Goal: Contribute content: Add original content to the website for others to see

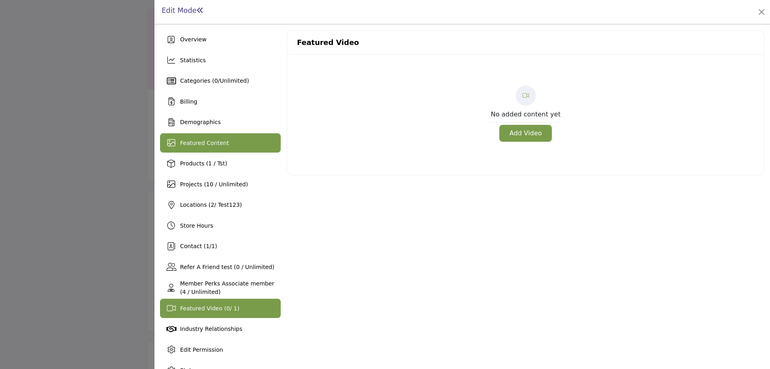
scroll to position [40, 0]
click at [207, 144] on span "Featured Content" at bounding box center [204, 143] width 49 height 6
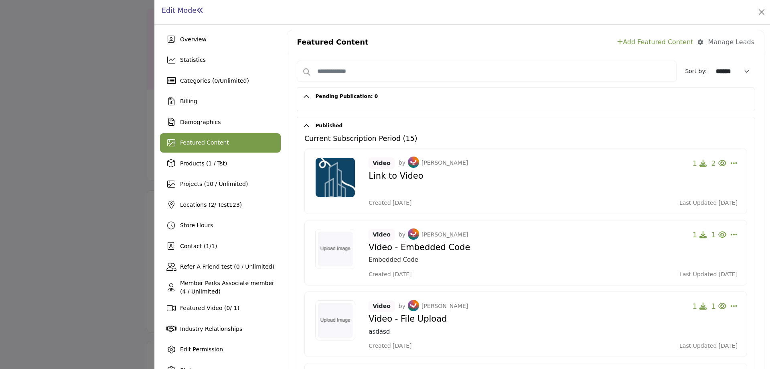
click at [648, 42] on link "Add Featured Content" at bounding box center [656, 42] width 76 height 10
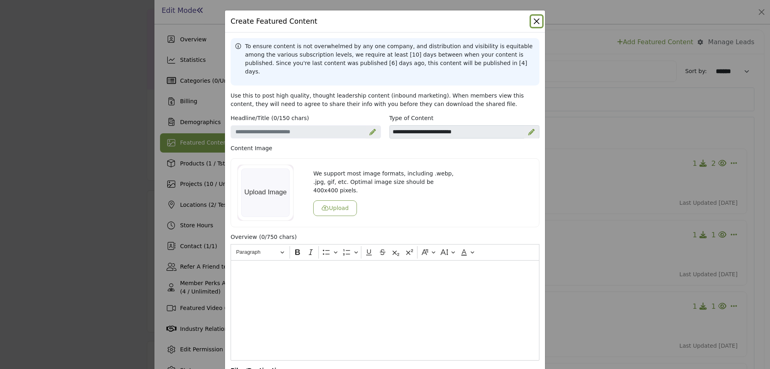
click at [531, 20] on button "Close" at bounding box center [536, 21] width 11 height 11
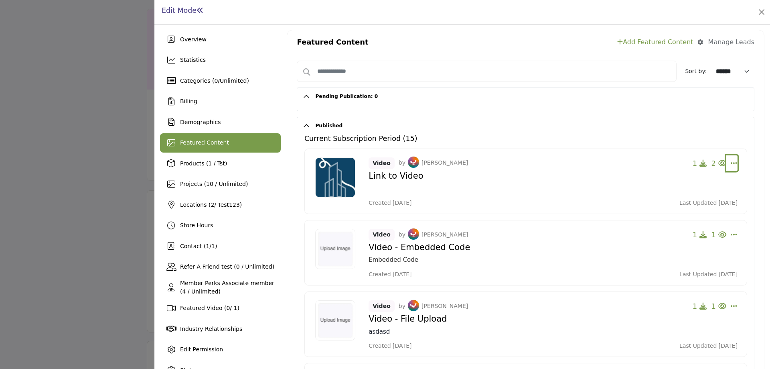
click at [732, 161] on icon "Select Dropdown Options" at bounding box center [734, 162] width 6 height 7
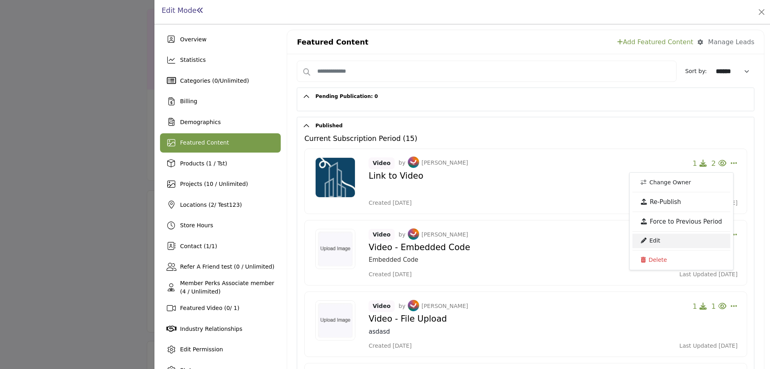
click at [656, 238] on link "Edit" at bounding box center [682, 241] width 98 height 14
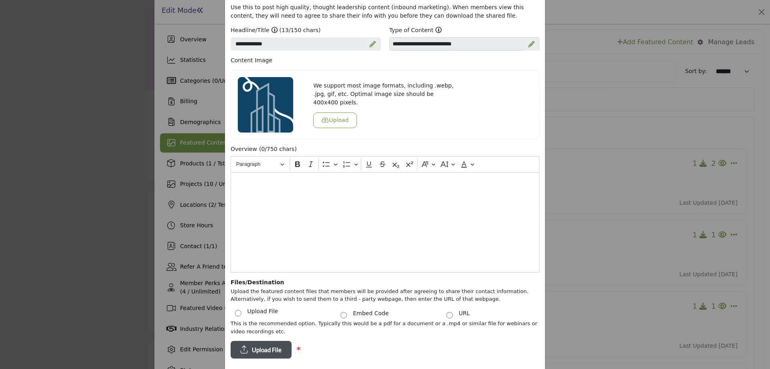
scroll to position [85, 0]
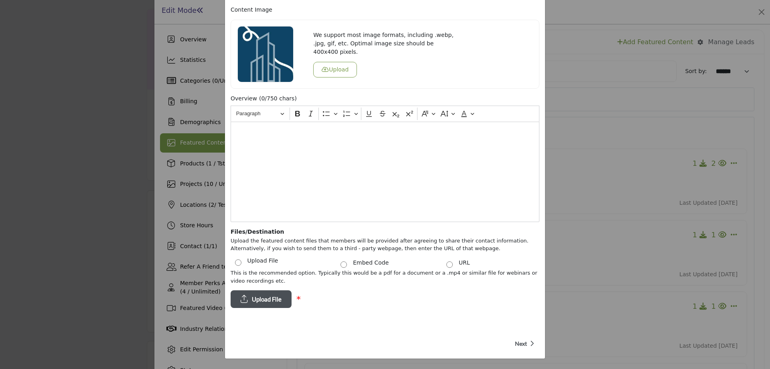
click at [522, 344] on span "Next" at bounding box center [521, 343] width 12 height 8
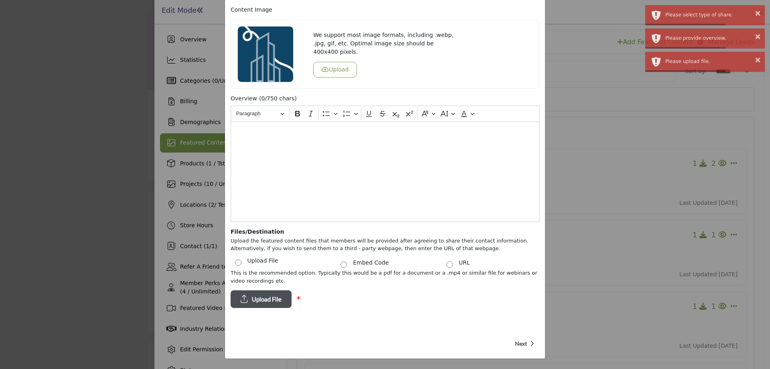
scroll to position [0, 0]
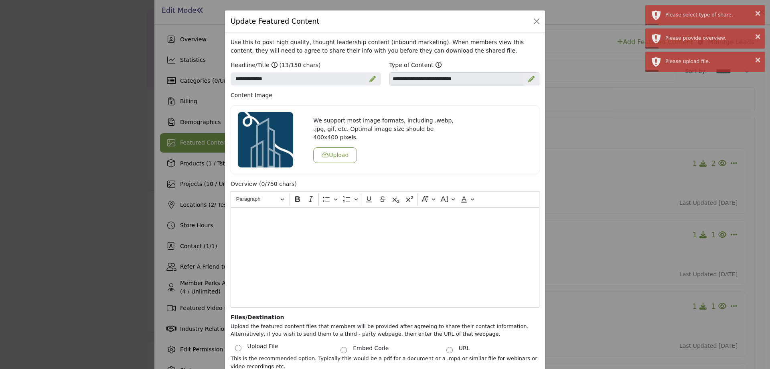
click at [343, 247] on div "Editor editing area: main" at bounding box center [385, 257] width 309 height 100
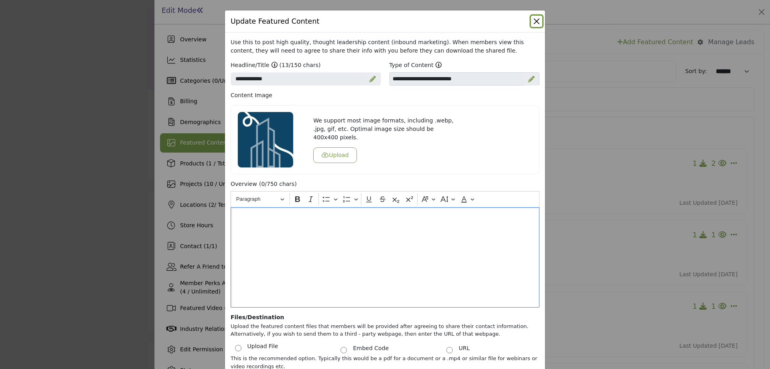
click at [537, 17] on button "Close" at bounding box center [536, 21] width 11 height 11
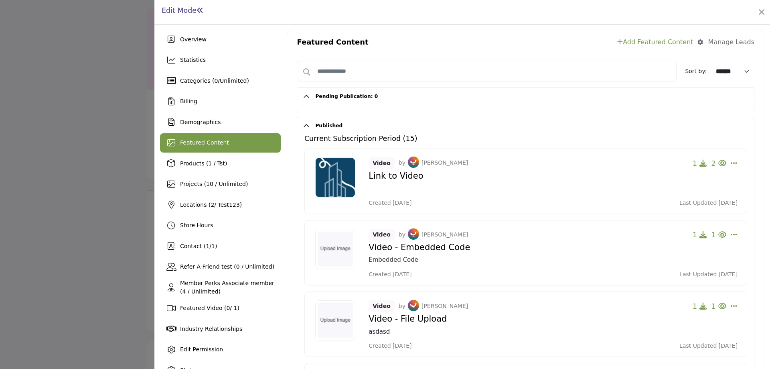
scroll to position [40, 0]
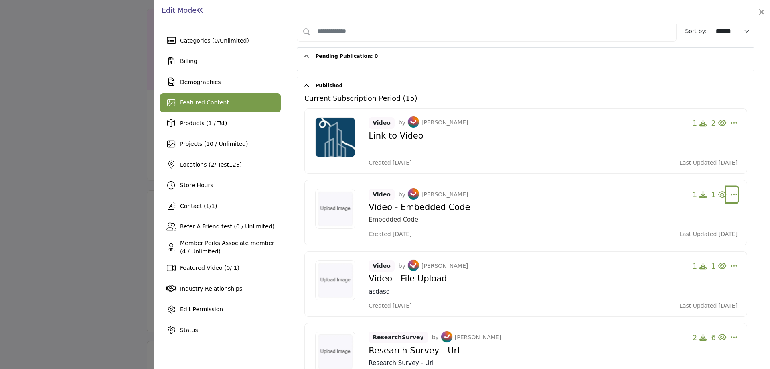
click at [731, 126] on icon "Select Dropdown Options" at bounding box center [734, 122] width 6 height 7
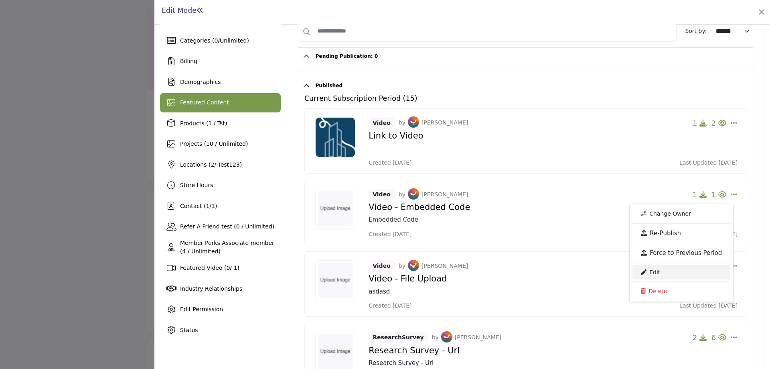
click at [663, 271] on link "Edit" at bounding box center [682, 272] width 98 height 14
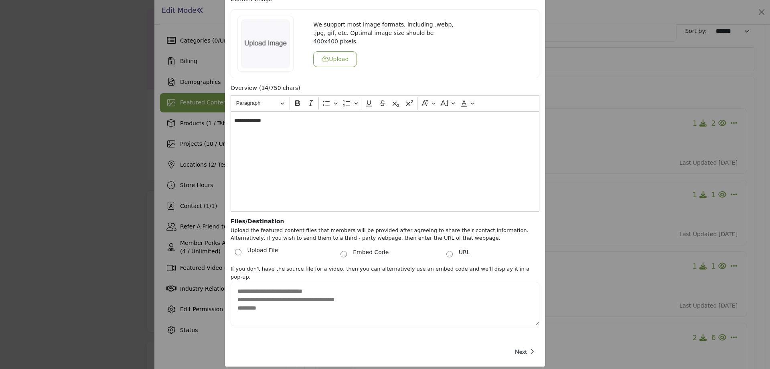
scroll to position [0, 0]
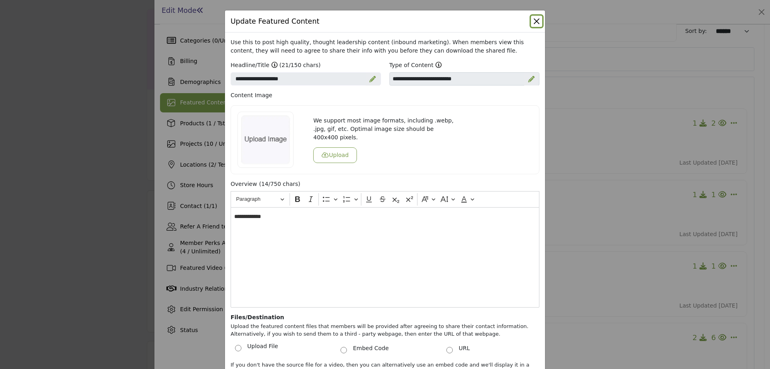
click at [536, 21] on button "Close" at bounding box center [536, 21] width 11 height 11
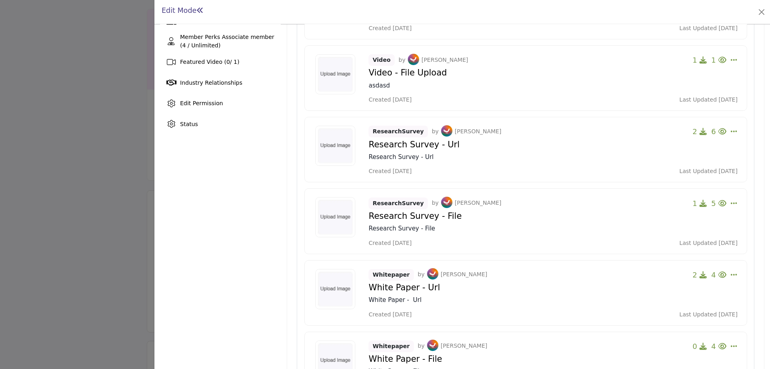
scroll to position [281, 0]
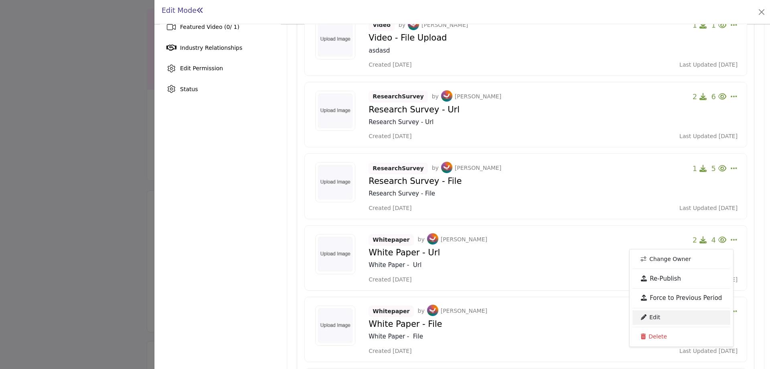
click at [671, 313] on link "Edit" at bounding box center [682, 317] width 98 height 14
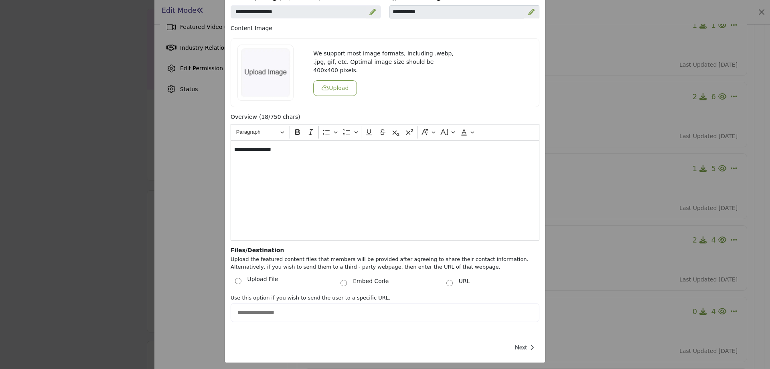
scroll to position [71, 0]
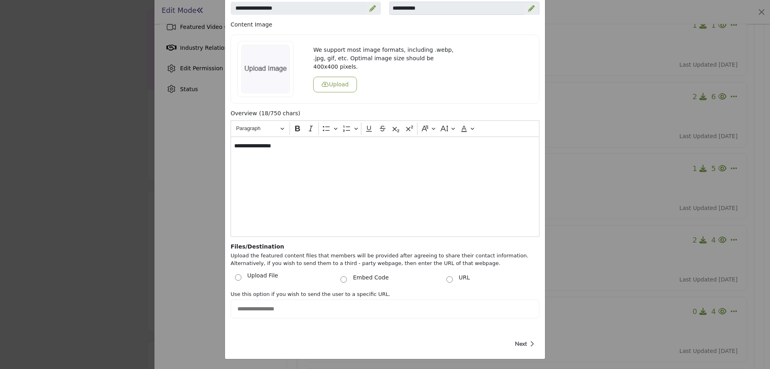
click at [524, 343] on span "Next" at bounding box center [521, 343] width 12 height 8
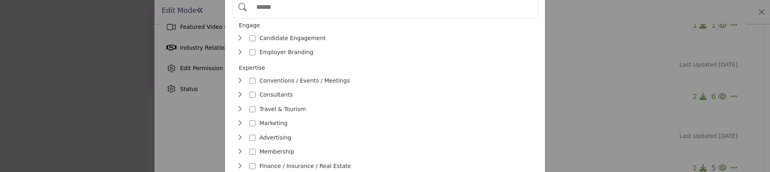
scroll to position [0, 0]
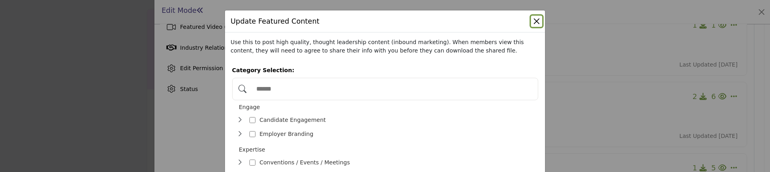
click at [535, 18] on button "Close" at bounding box center [536, 21] width 11 height 11
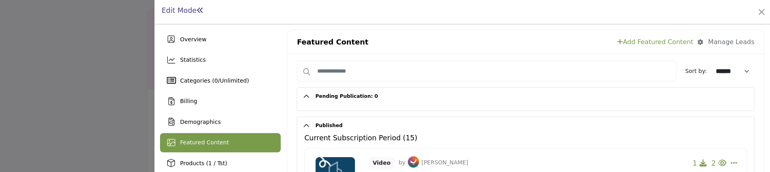
click at [652, 40] on link "Add Featured Content" at bounding box center [656, 42] width 76 height 10
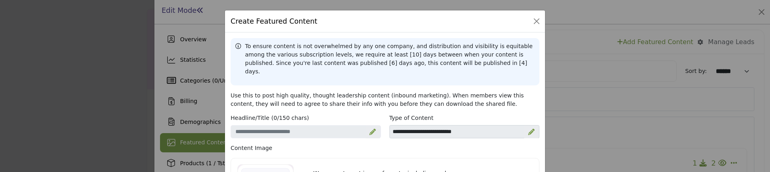
click at [373, 129] on icon at bounding box center [373, 132] width 6 height 6
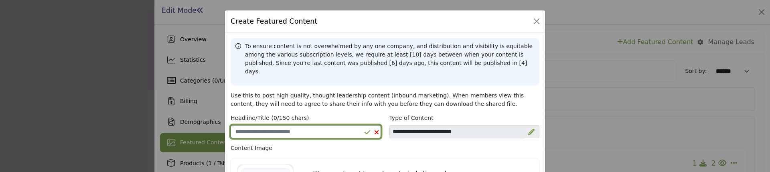
click at [310, 125] on input "Enter a compelling headline" at bounding box center [306, 132] width 150 height 14
type input "**********"
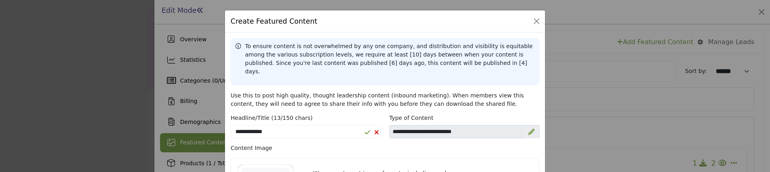
click at [530, 129] on icon at bounding box center [531, 132] width 6 height 6
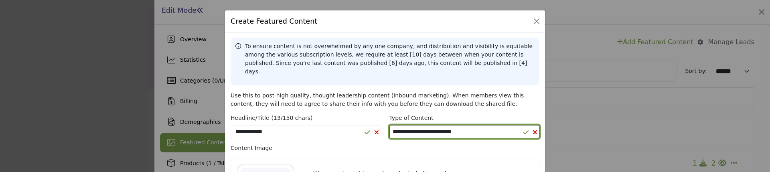
click at [468, 125] on select "**********" at bounding box center [465, 132] width 150 height 14
select select "********"
click at [390, 125] on select "**********" at bounding box center [465, 132] width 150 height 14
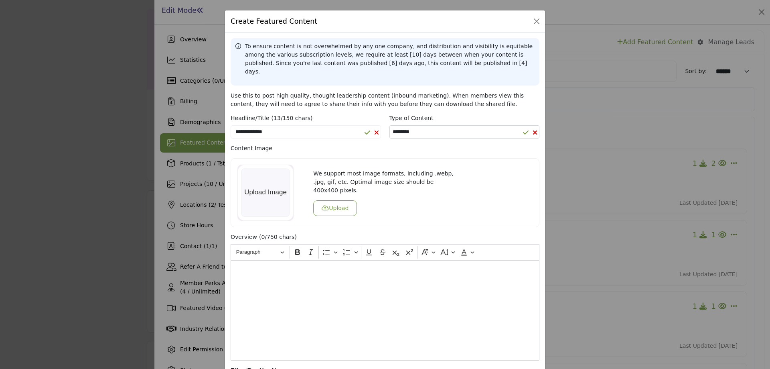
click at [525, 129] on icon at bounding box center [526, 132] width 6 height 6
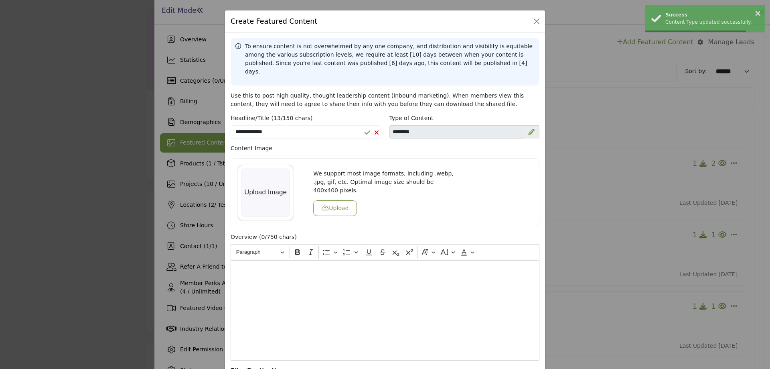
click at [368, 129] on icon at bounding box center [368, 132] width 6 height 6
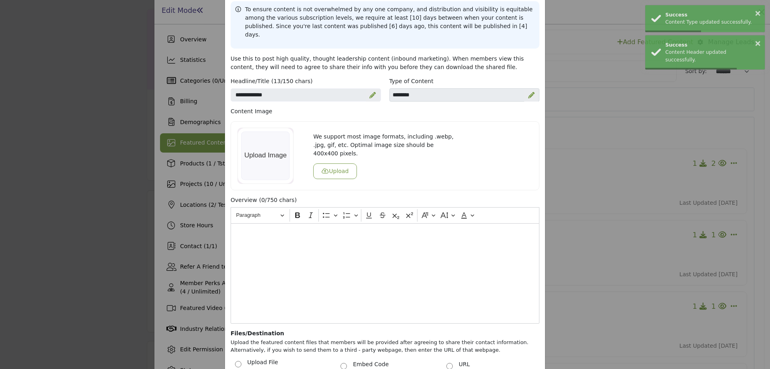
scroll to position [80, 0]
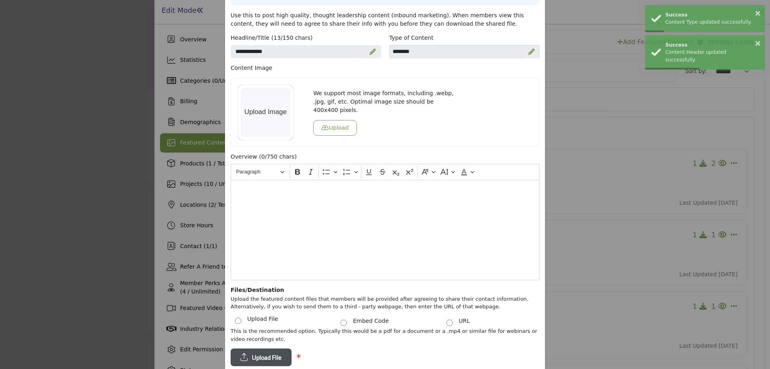
click at [292, 208] on div "Editor editing area: main" at bounding box center [385, 230] width 309 height 100
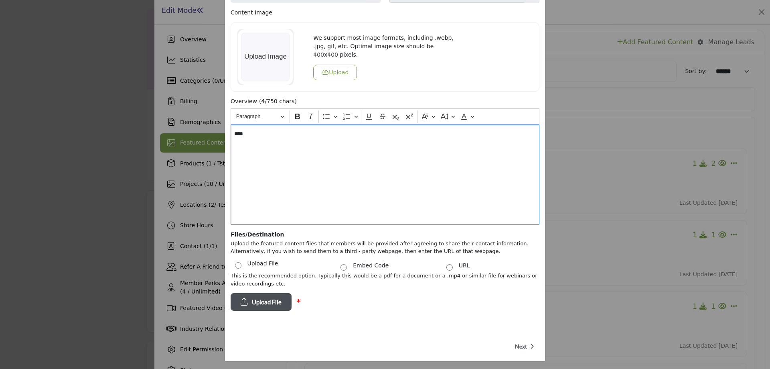
scroll to position [138, 0]
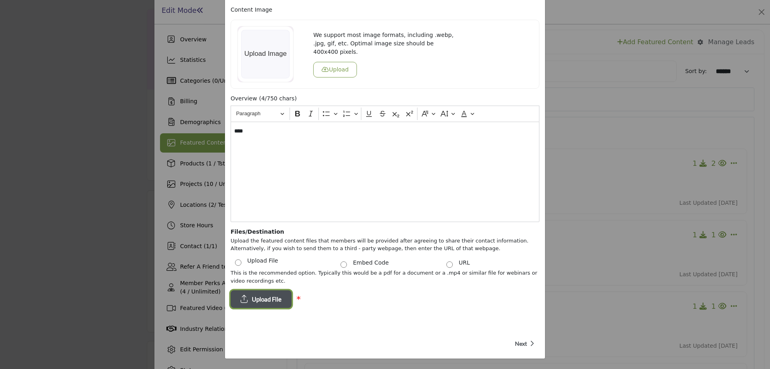
click at [263, 295] on span "Upload File" at bounding box center [267, 299] width 30 height 9
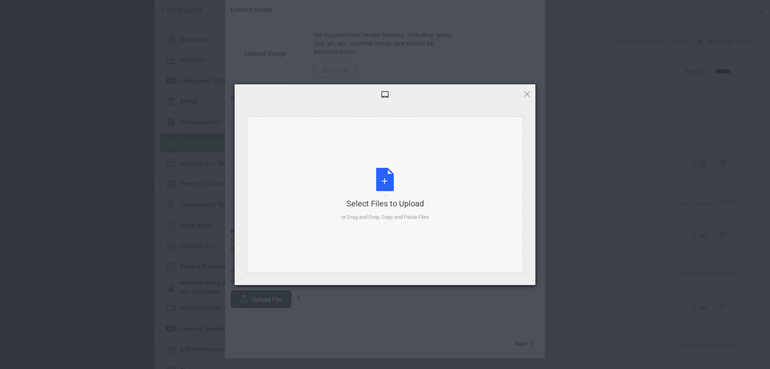
scroll to position [0, 0]
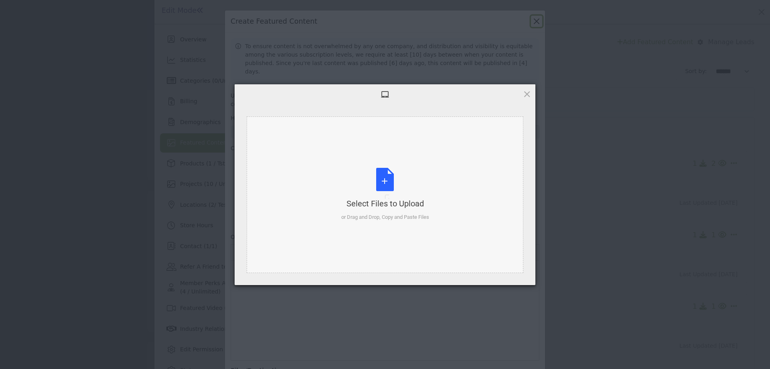
click at [401, 199] on div "Select Files to Upload" at bounding box center [385, 203] width 88 height 11
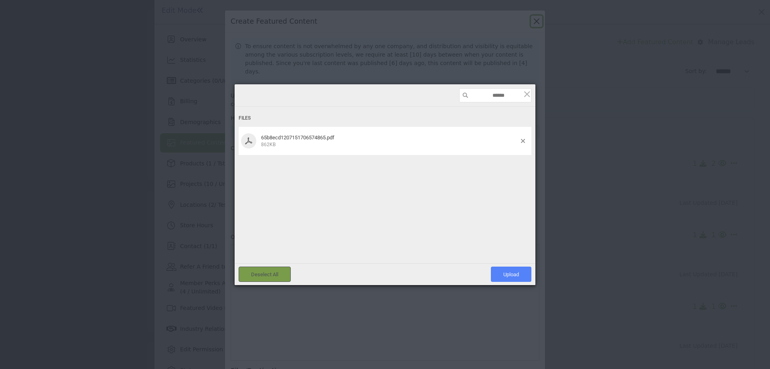
click at [511, 274] on span "Upload 1" at bounding box center [512, 274] width 16 height 6
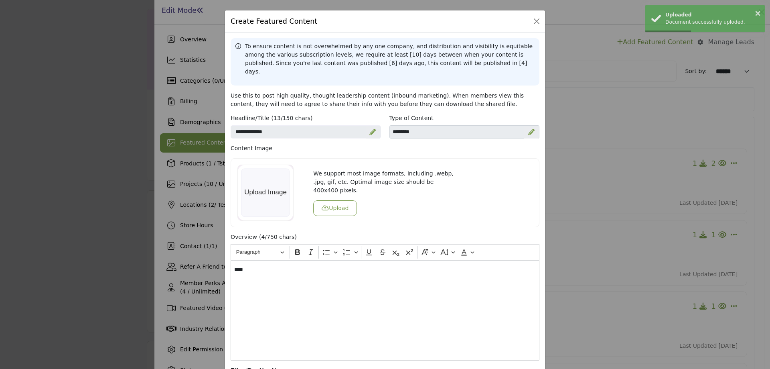
click at [330, 200] on button "Upload" at bounding box center [335, 208] width 44 height 16
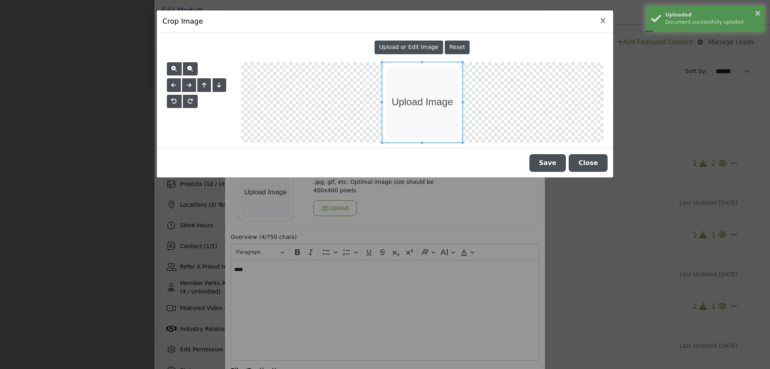
click at [556, 165] on button "Save" at bounding box center [548, 163] width 37 height 18
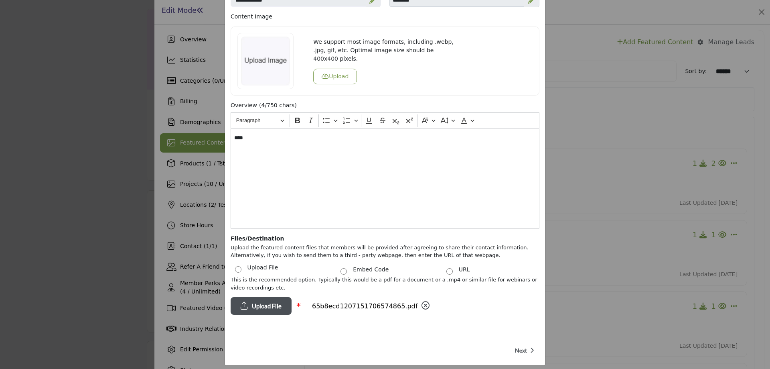
scroll to position [138, 0]
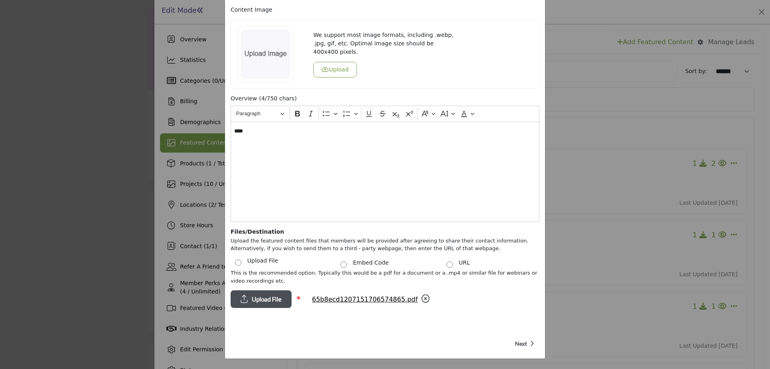
click at [520, 339] on span "Next" at bounding box center [521, 343] width 12 height 8
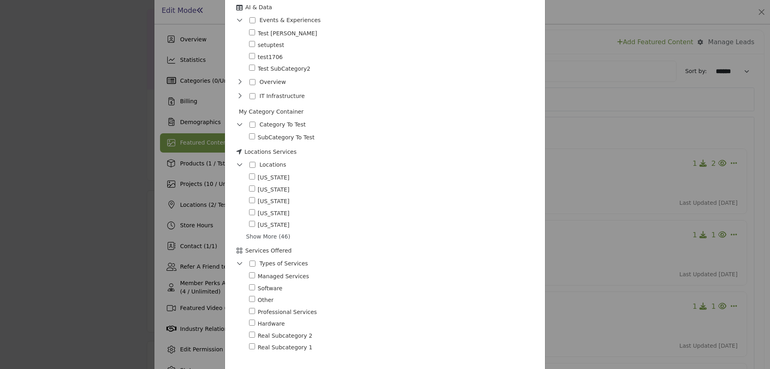
scroll to position [1522, 0]
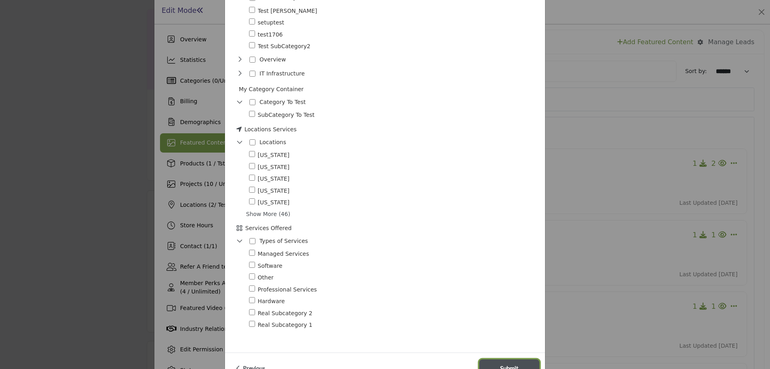
click at [510, 359] on button "Submit" at bounding box center [510, 368] width 60 height 18
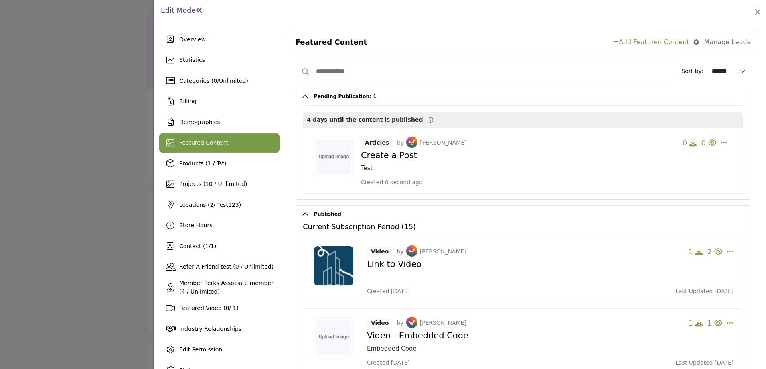
click at [650, 43] on link "Add Featured Content" at bounding box center [652, 42] width 76 height 10
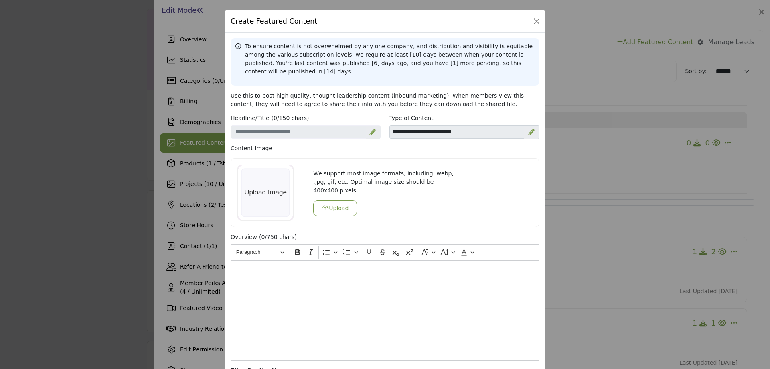
click at [370, 129] on icon at bounding box center [373, 132] width 6 height 6
click at [293, 125] on input "Enter a compelling headline" at bounding box center [306, 132] width 150 height 14
type input "*****"
click at [530, 129] on icon at bounding box center [531, 132] width 6 height 6
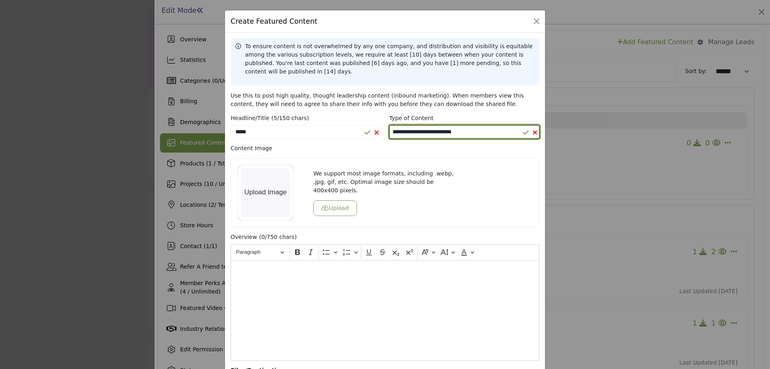
click at [435, 125] on select "**********" at bounding box center [465, 132] width 150 height 14
select select "********"
click at [390, 125] on select "**********" at bounding box center [465, 132] width 150 height 14
click at [336, 200] on button "Upload" at bounding box center [335, 208] width 44 height 16
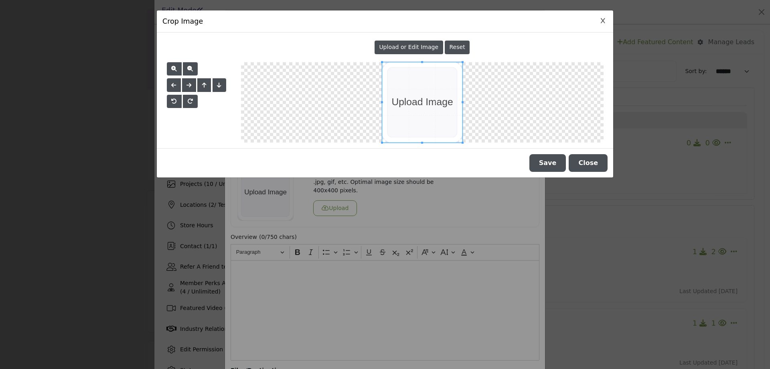
click at [556, 161] on button "Save" at bounding box center [548, 163] width 37 height 18
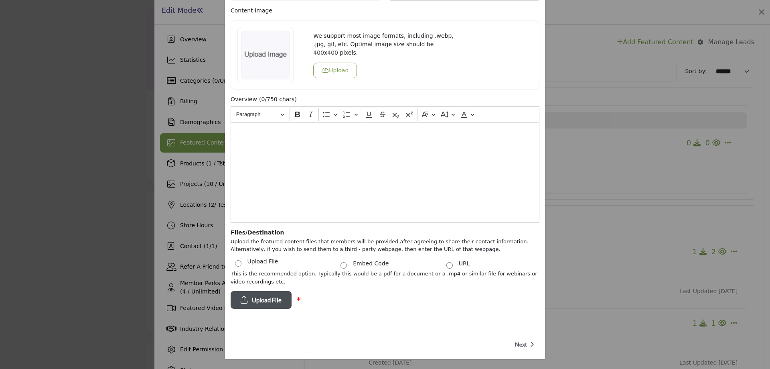
scroll to position [138, 0]
click at [309, 175] on div "Editor editing area: main" at bounding box center [385, 172] width 309 height 100
click at [269, 295] on span "Upload File" at bounding box center [267, 299] width 30 height 9
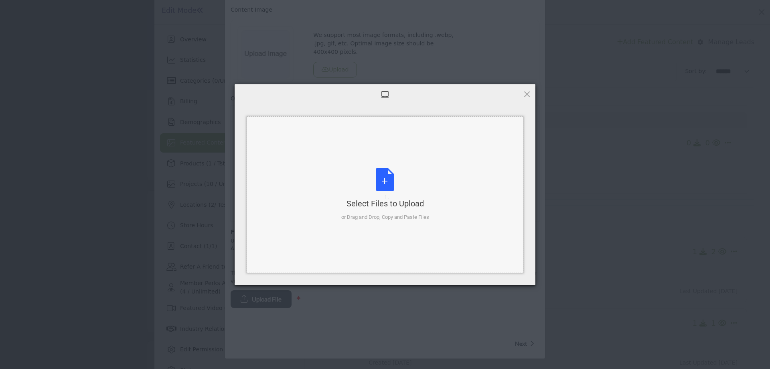
click at [382, 185] on div "Select Files to Upload or Drag and Drop, Copy and Paste Files" at bounding box center [385, 194] width 88 height 53
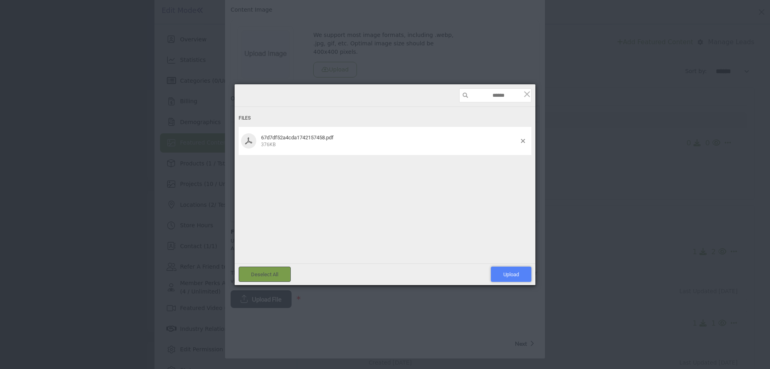
click at [516, 272] on span "Upload 1" at bounding box center [512, 274] width 16 height 6
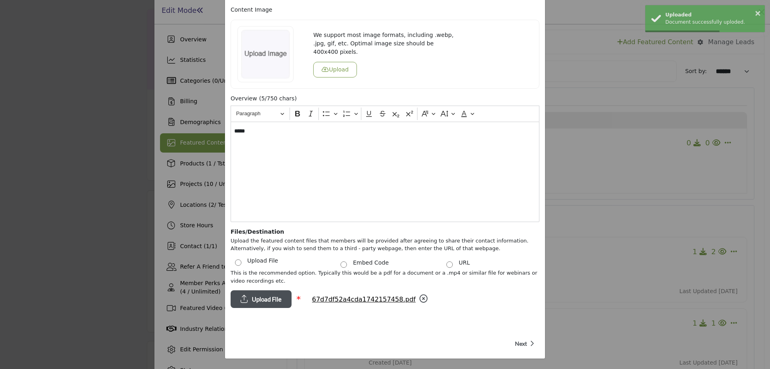
click at [523, 339] on span "Next" at bounding box center [521, 343] width 12 height 8
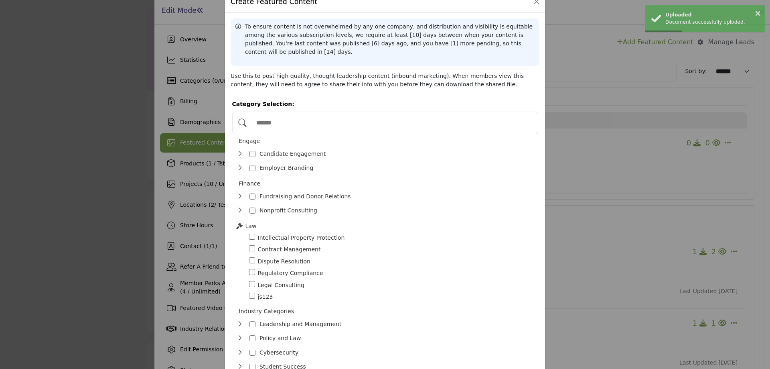
click at [254, 148] on div "Candidate Engagement 1" at bounding box center [282, 154] width 93 height 12
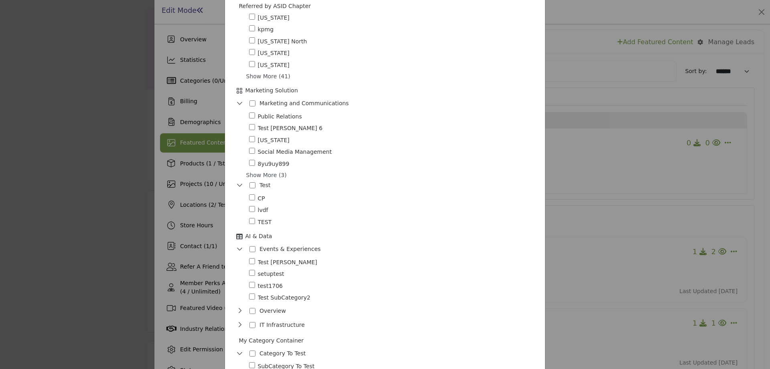
scroll to position [1522, 0]
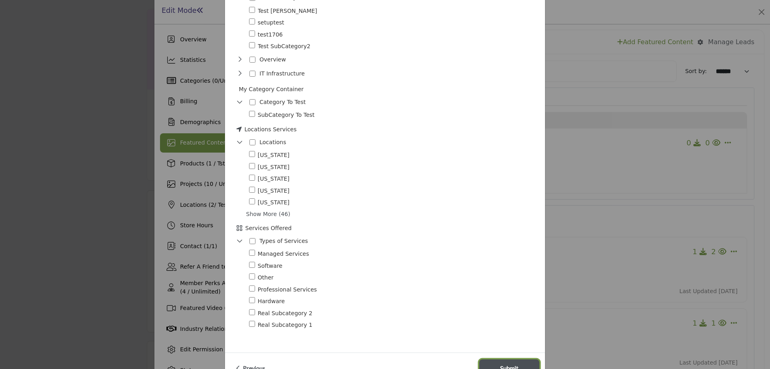
click at [504, 364] on span "Submit" at bounding box center [509, 368] width 18 height 9
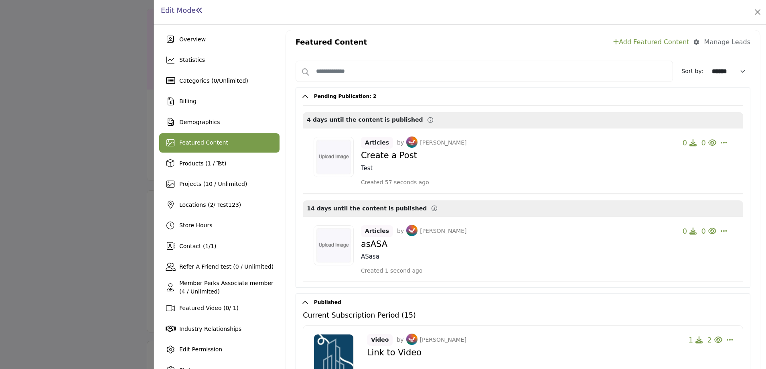
click at [653, 42] on link "Add Featured Content" at bounding box center [652, 42] width 76 height 10
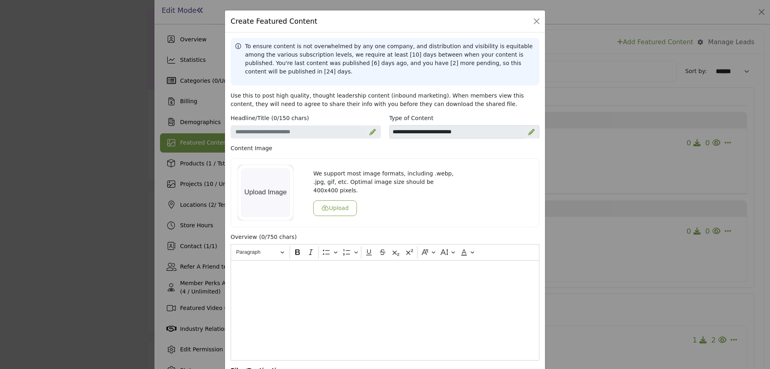
click at [370, 129] on icon at bounding box center [373, 132] width 6 height 6
drag, startPoint x: 299, startPoint y: 129, endPoint x: 305, endPoint y: 128, distance: 6.1
click at [299, 129] on input "Enter a compelling headline" at bounding box center [306, 132] width 150 height 14
type input "******"
click at [530, 129] on icon at bounding box center [531, 132] width 6 height 6
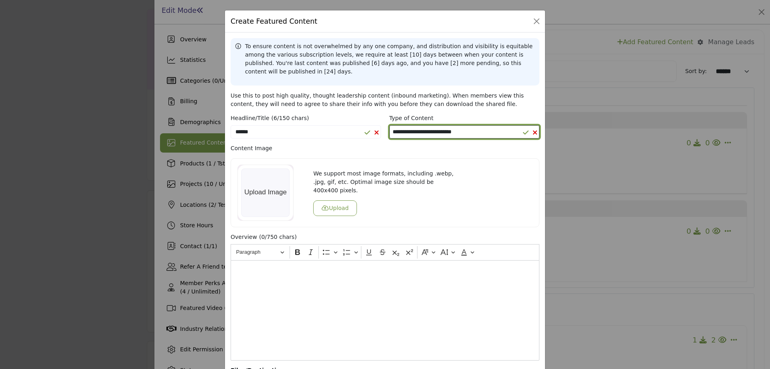
click at [431, 125] on select "**********" at bounding box center [465, 132] width 150 height 14
select select "********"
click at [390, 125] on select "**********" at bounding box center [465, 132] width 150 height 14
click at [329, 200] on button "Upload" at bounding box center [335, 208] width 44 height 16
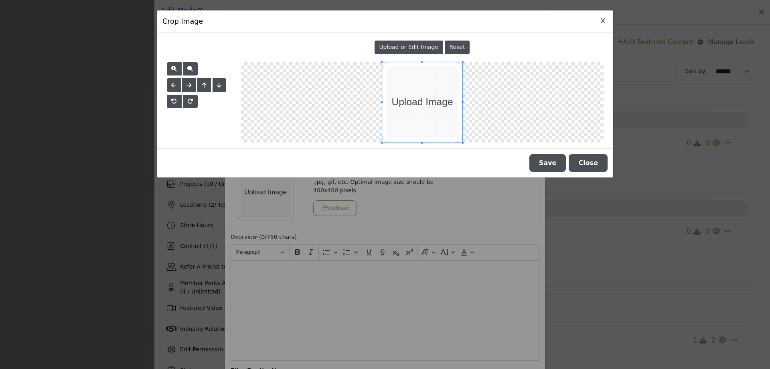
click at [547, 159] on button "Save" at bounding box center [548, 163] width 37 height 18
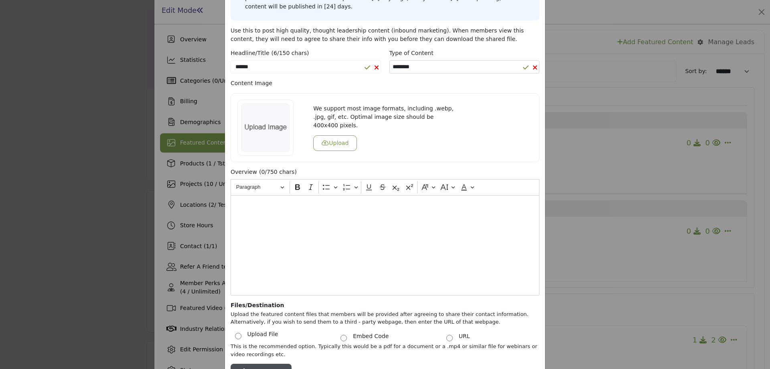
scroll to position [138, 0]
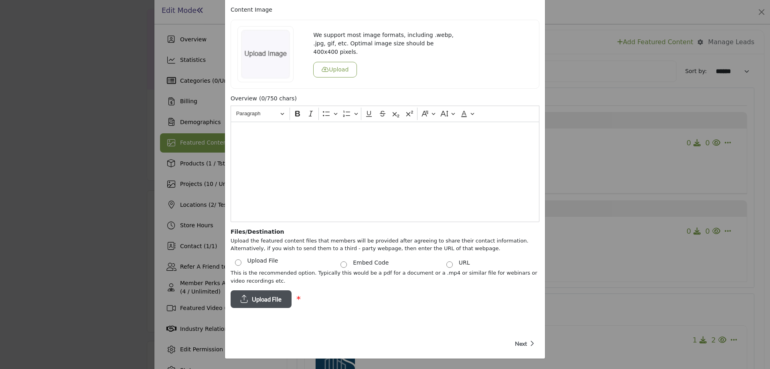
click at [316, 181] on div "Editor editing area: main" at bounding box center [385, 172] width 309 height 100
click at [266, 295] on span "Upload File" at bounding box center [267, 299] width 30 height 9
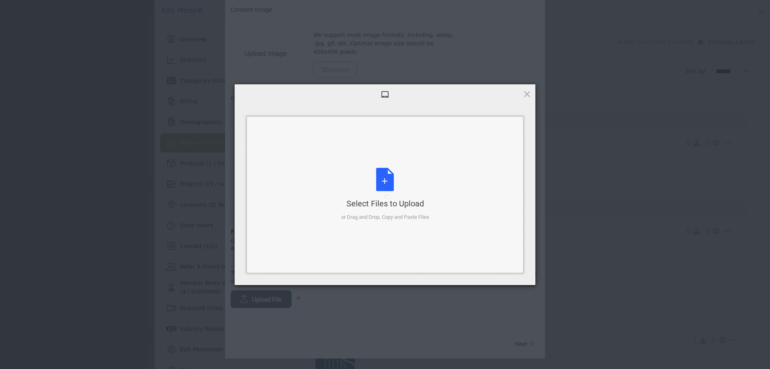
click at [408, 186] on div "Select Files to Upload or Drag and Drop, Copy and Paste Files" at bounding box center [385, 194] width 88 height 53
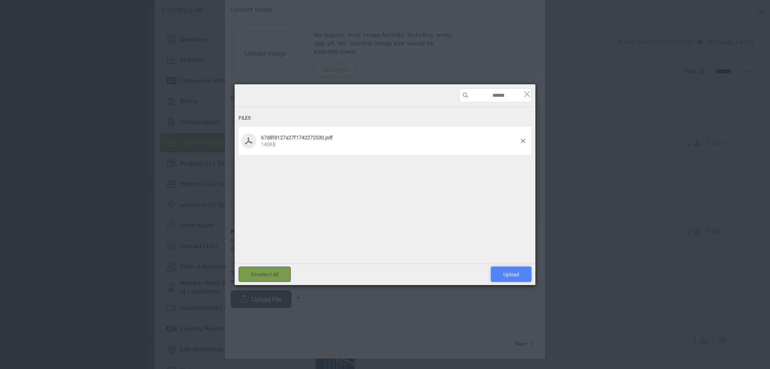
click at [518, 271] on span "Upload 1" at bounding box center [512, 274] width 16 height 6
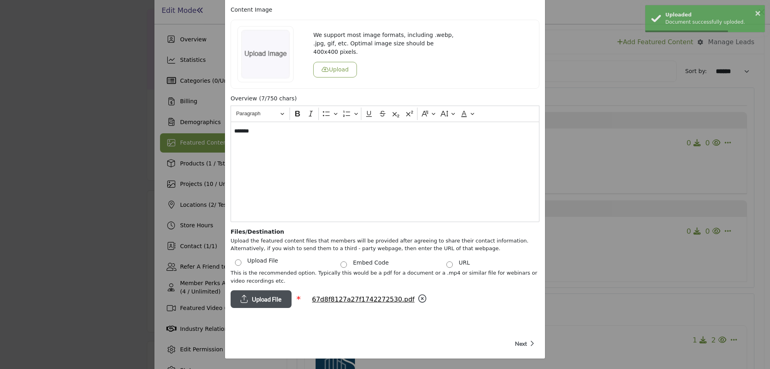
click at [520, 339] on span "Next" at bounding box center [521, 343] width 12 height 8
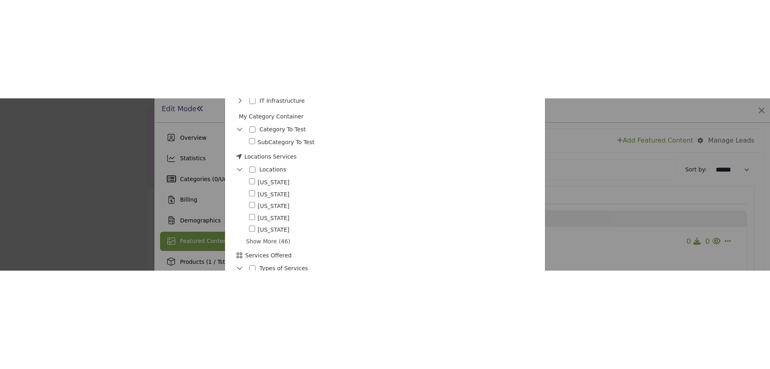
scroll to position [1719, 0]
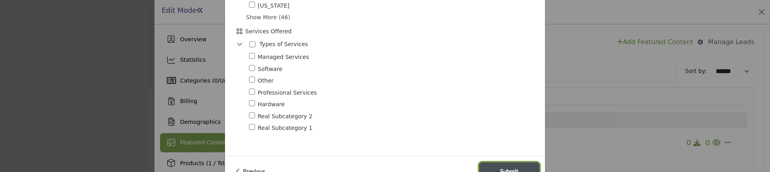
click at [503, 167] on span "Submit" at bounding box center [509, 171] width 18 height 9
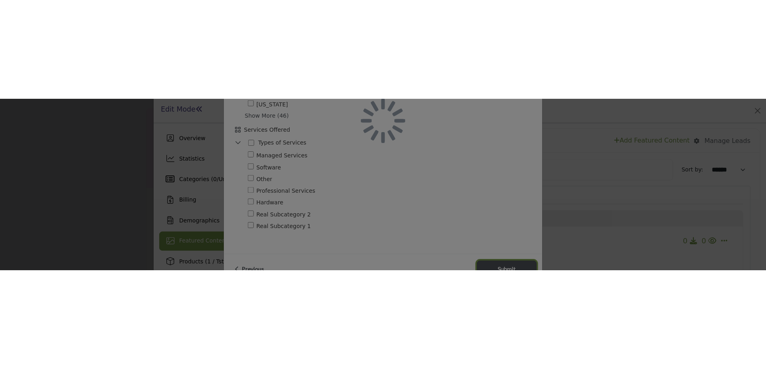
scroll to position [1522, 0]
